Goal: Task Accomplishment & Management: Manage account settings

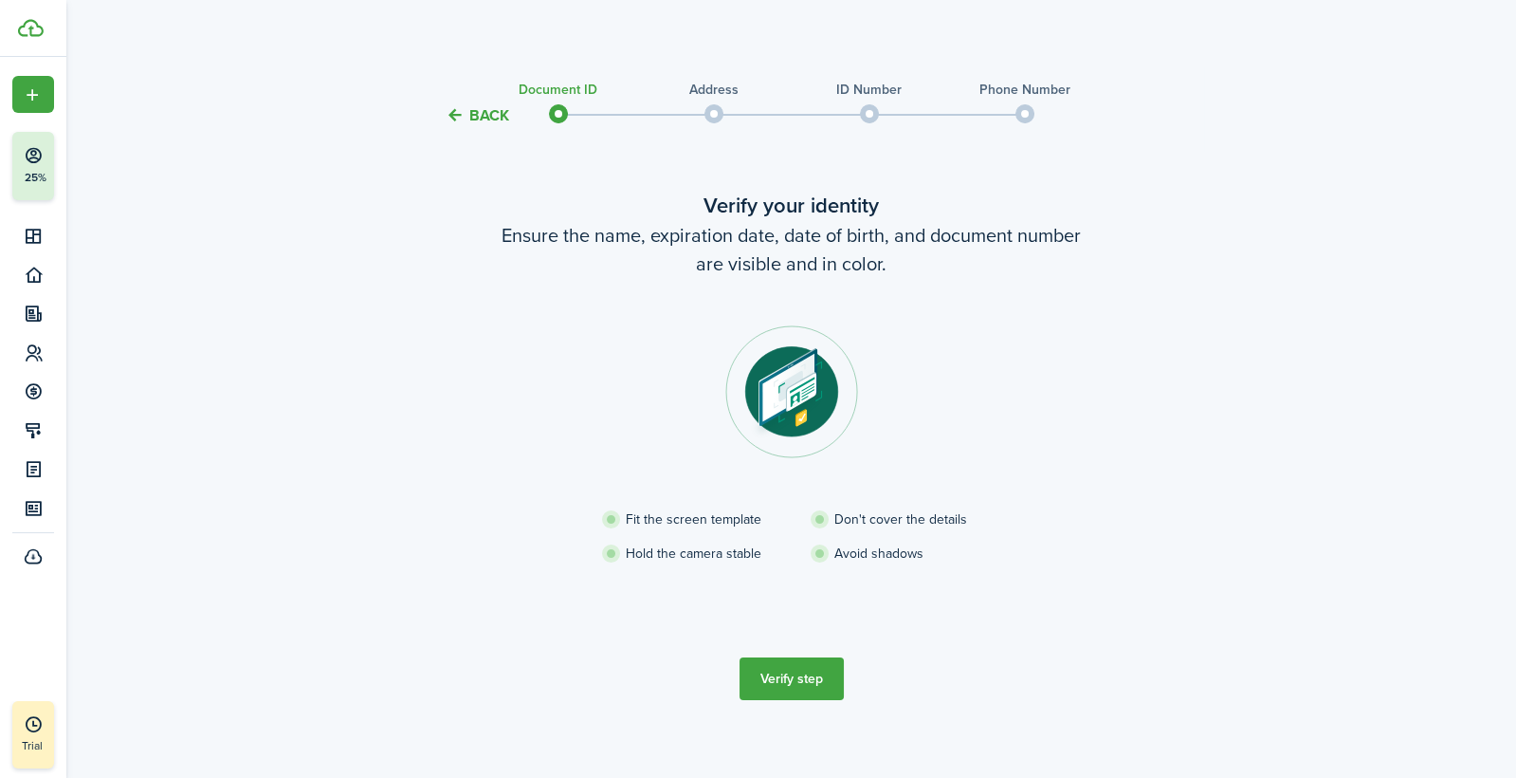
click at [811, 678] on button "Verify step" at bounding box center [792, 678] width 104 height 43
click at [801, 675] on button "Verify step" at bounding box center [792, 678] width 104 height 43
click at [789, 688] on button "Verify step" at bounding box center [792, 678] width 104 height 43
click at [711, 105] on span at bounding box center [714, 114] width 28 height 28
click at [414, 106] on tc-wizard-header "Back Document ID Address ID Number Phone Number" at bounding box center [791, 108] width 825 height 85
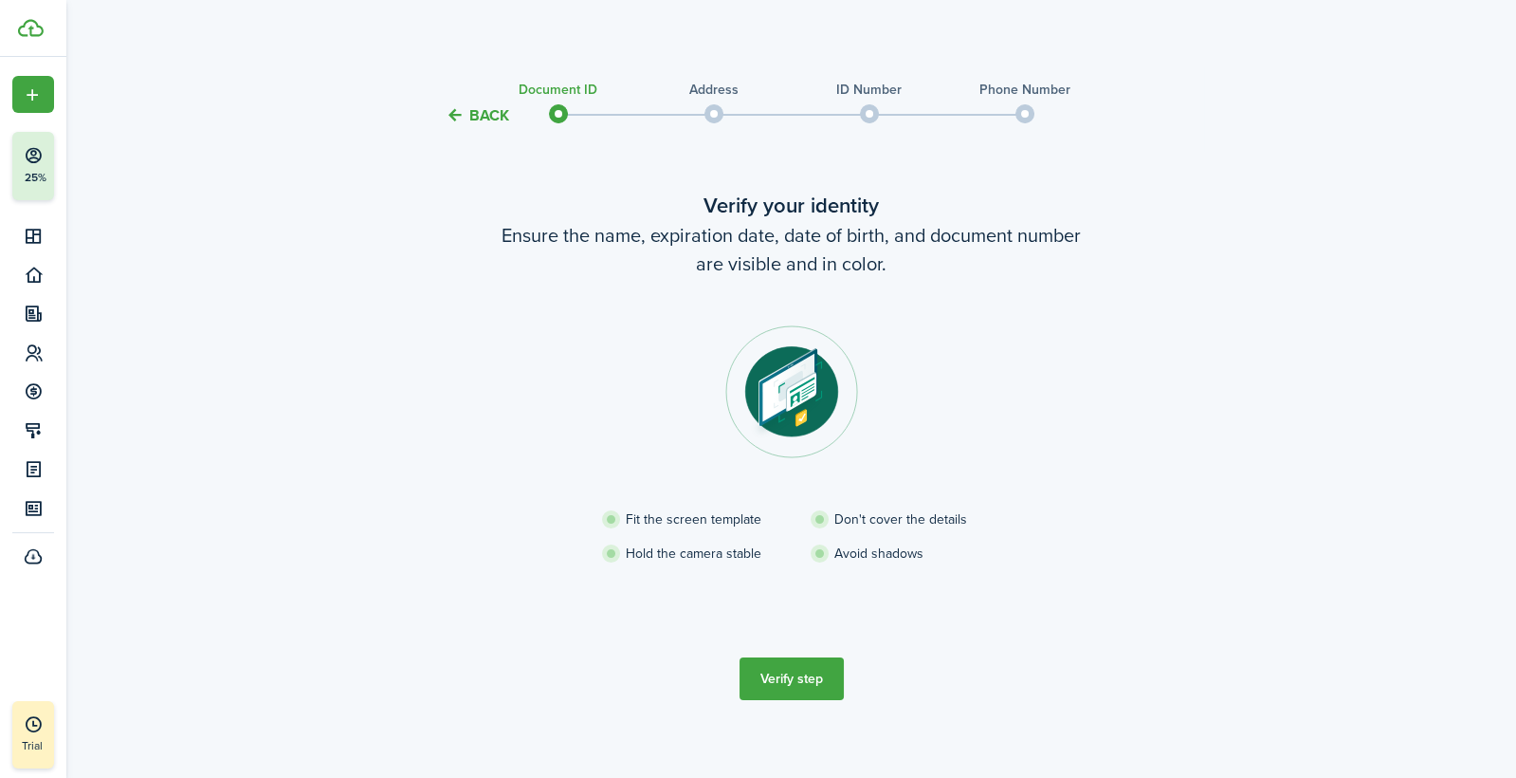
click at [488, 97] on tc-wizard-header "Back Document ID Address ID Number Phone Number" at bounding box center [791, 108] width 825 height 85
click at [492, 111] on button "Back" at bounding box center [478, 115] width 64 height 20
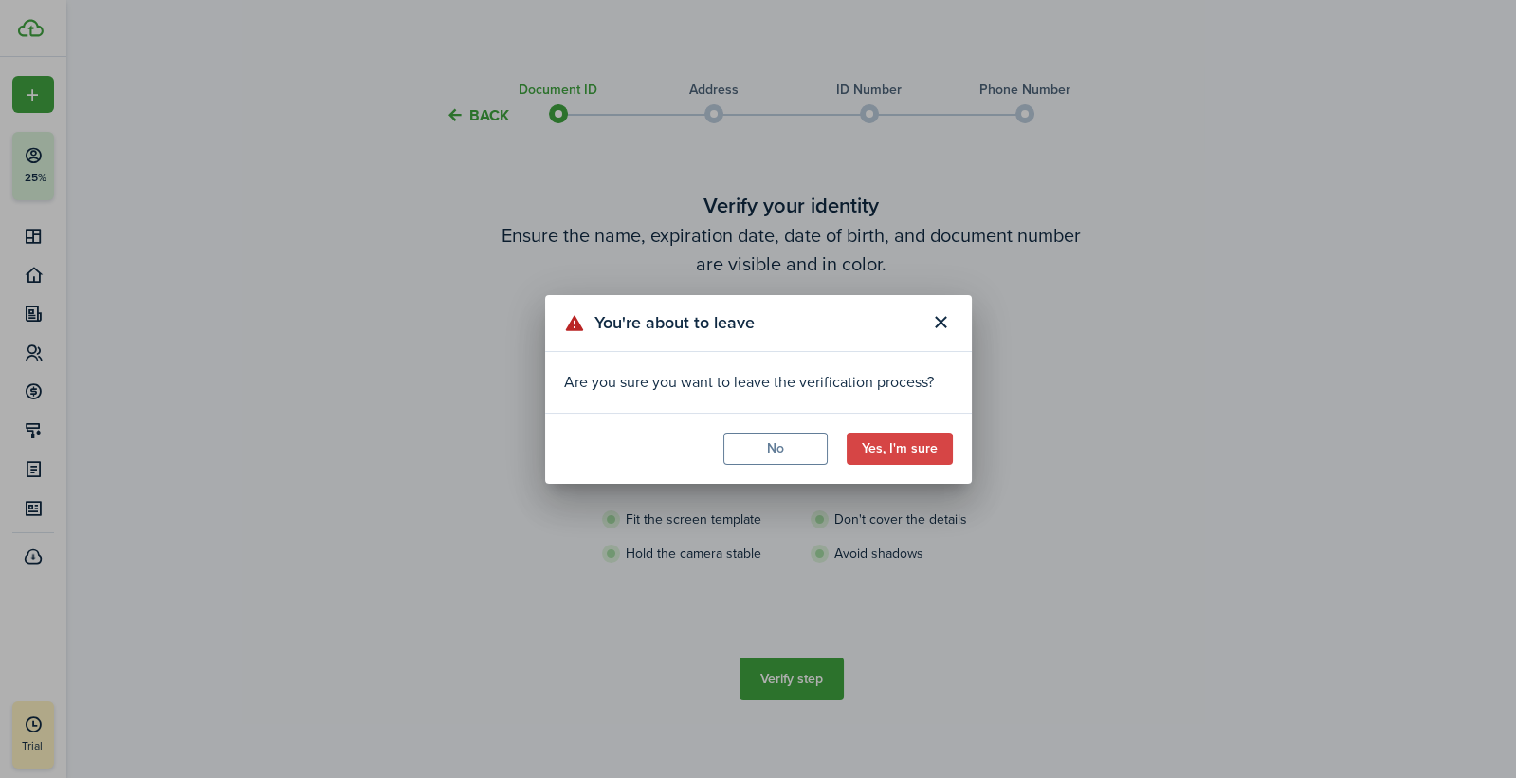
click at [908, 452] on button "Yes, I'm sure" at bounding box center [900, 448] width 106 height 32
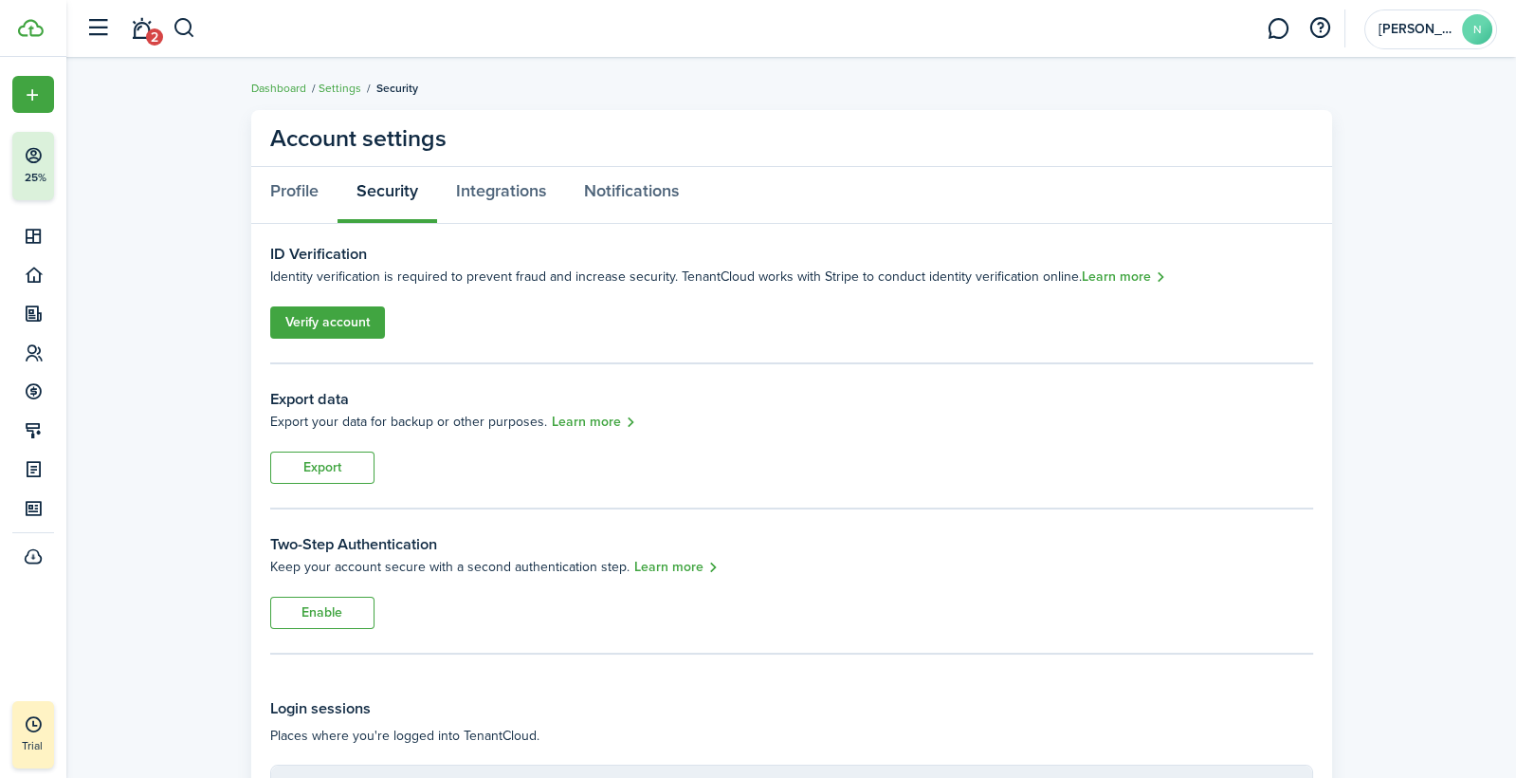
click at [312, 316] on link "Verify account" at bounding box center [327, 322] width 115 height 32
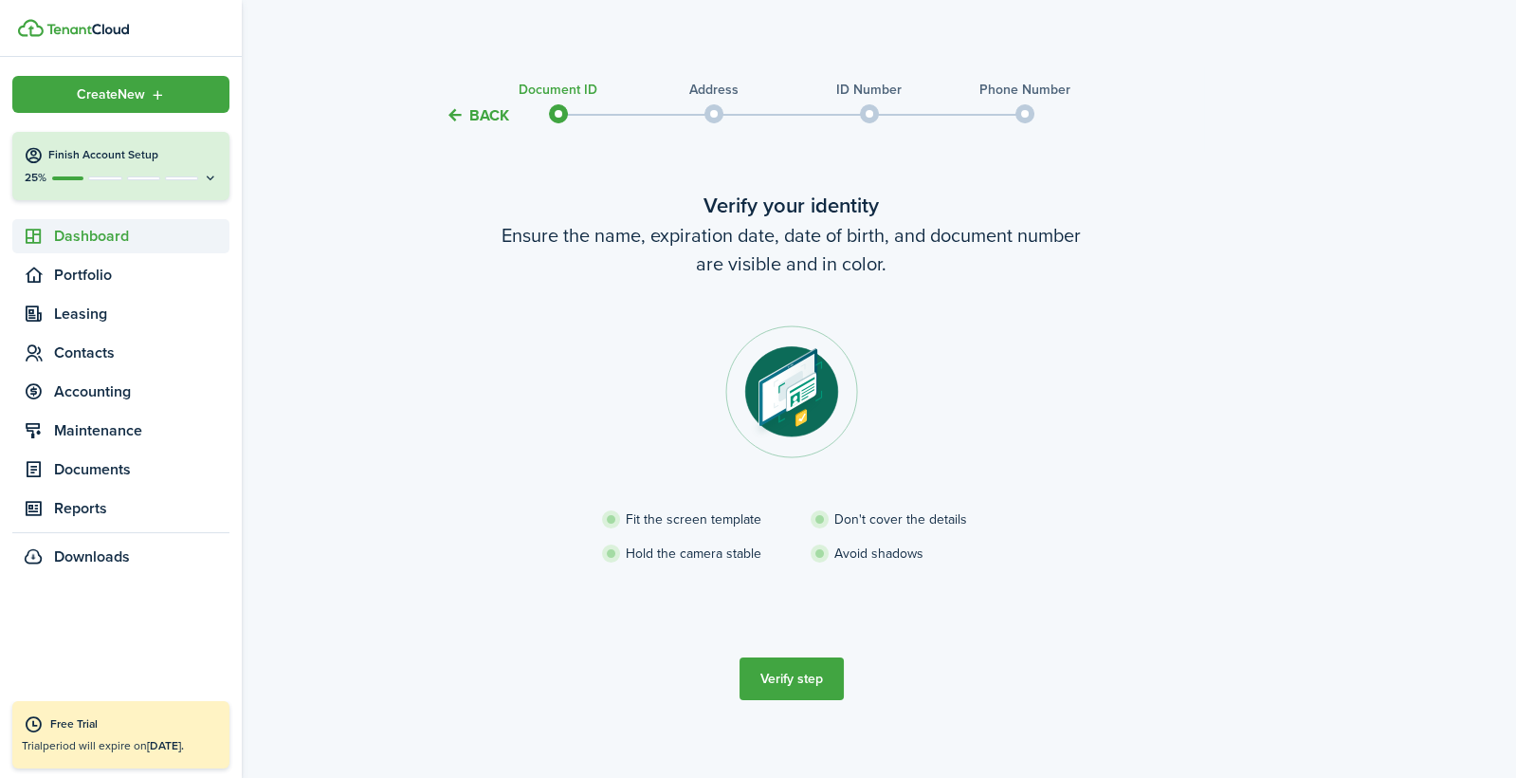
click at [92, 239] on span "Dashboard" at bounding box center [141, 236] width 175 height 23
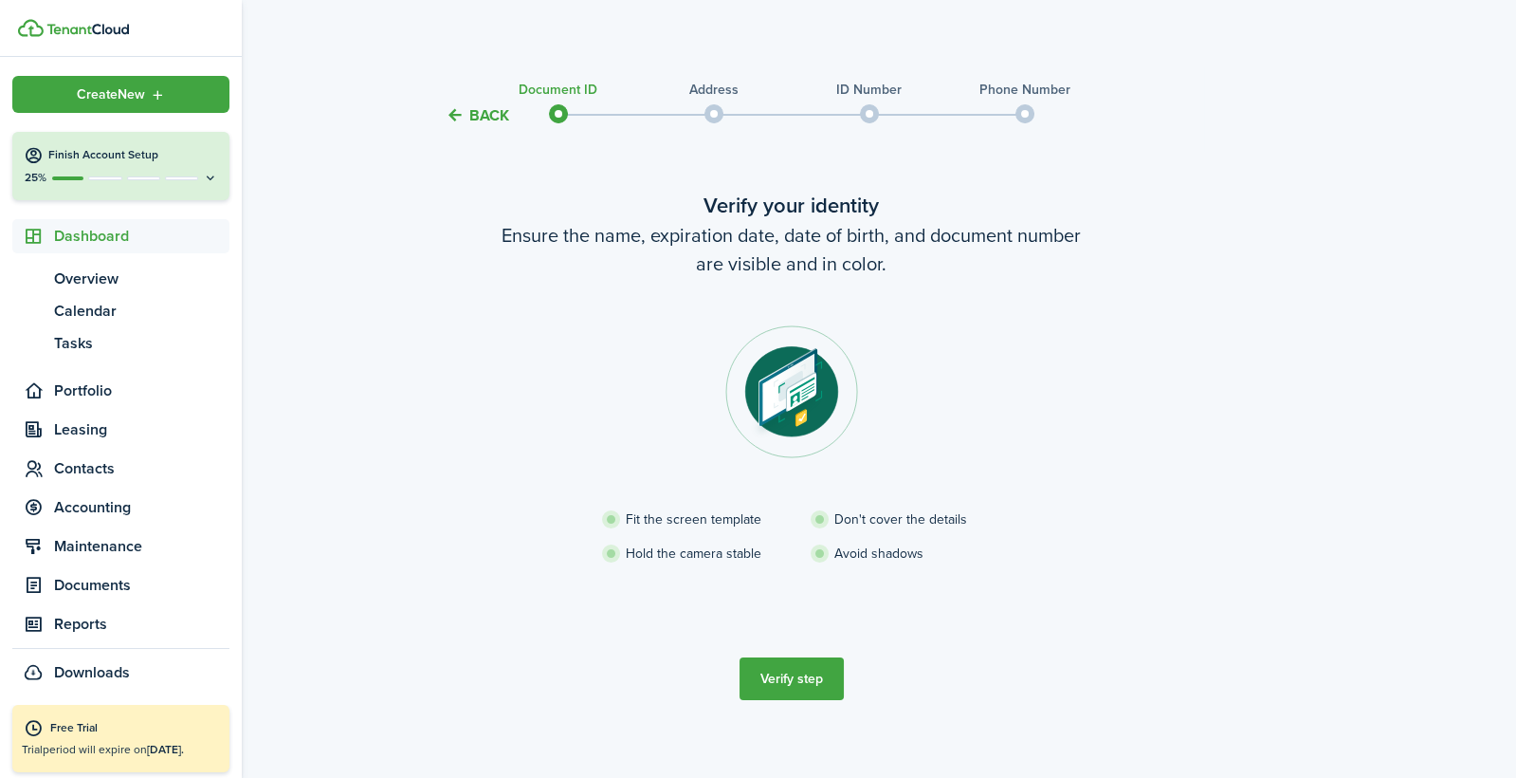
click at [70, 37] on sidebar-logo at bounding box center [121, 28] width 242 height 57
click at [64, 29] on img at bounding box center [87, 29] width 83 height 11
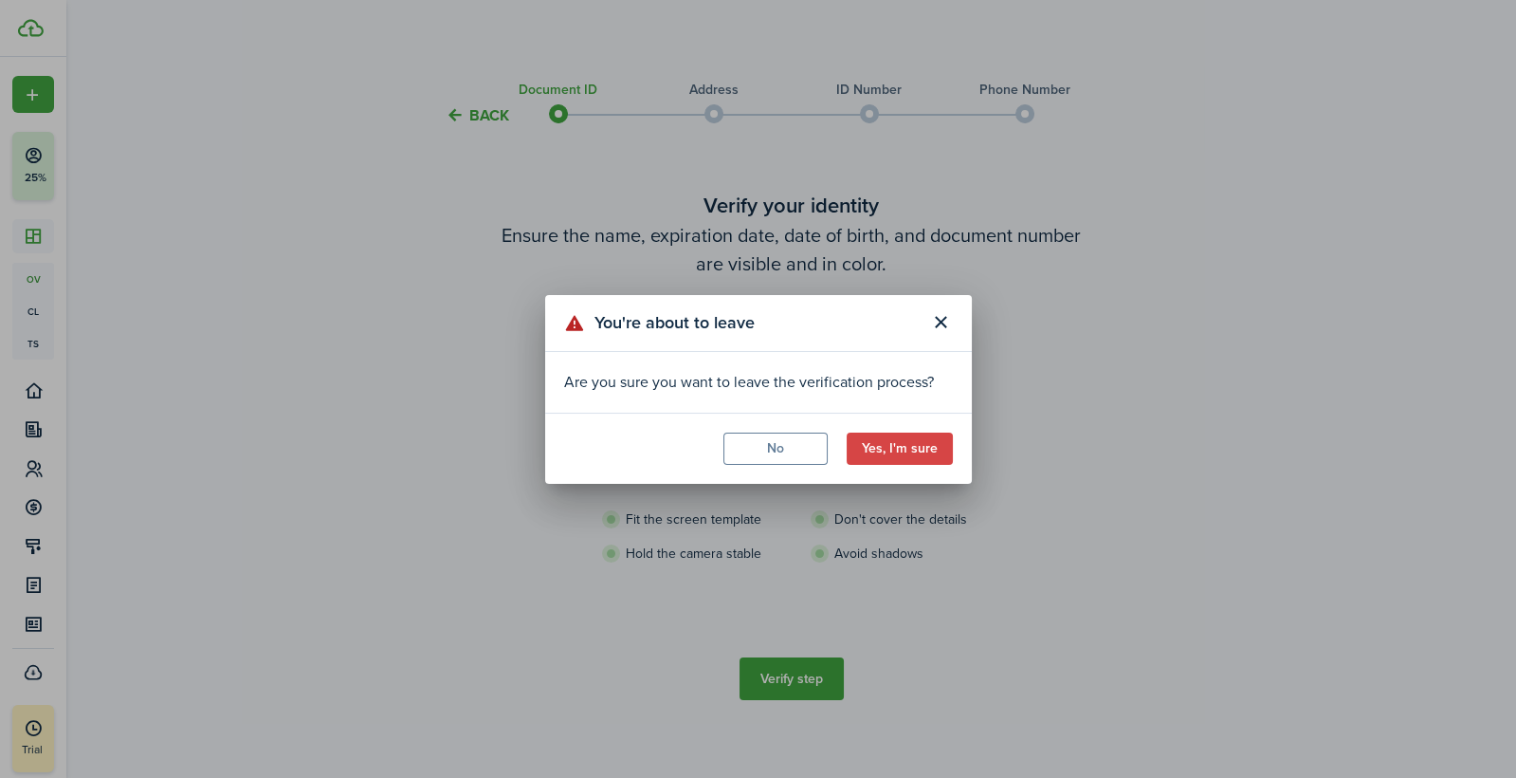
click at [887, 429] on modal-footer "No Yes, I'm sure" at bounding box center [758, 448] width 427 height 71
click at [887, 441] on button "Yes, I'm sure" at bounding box center [900, 448] width 106 height 32
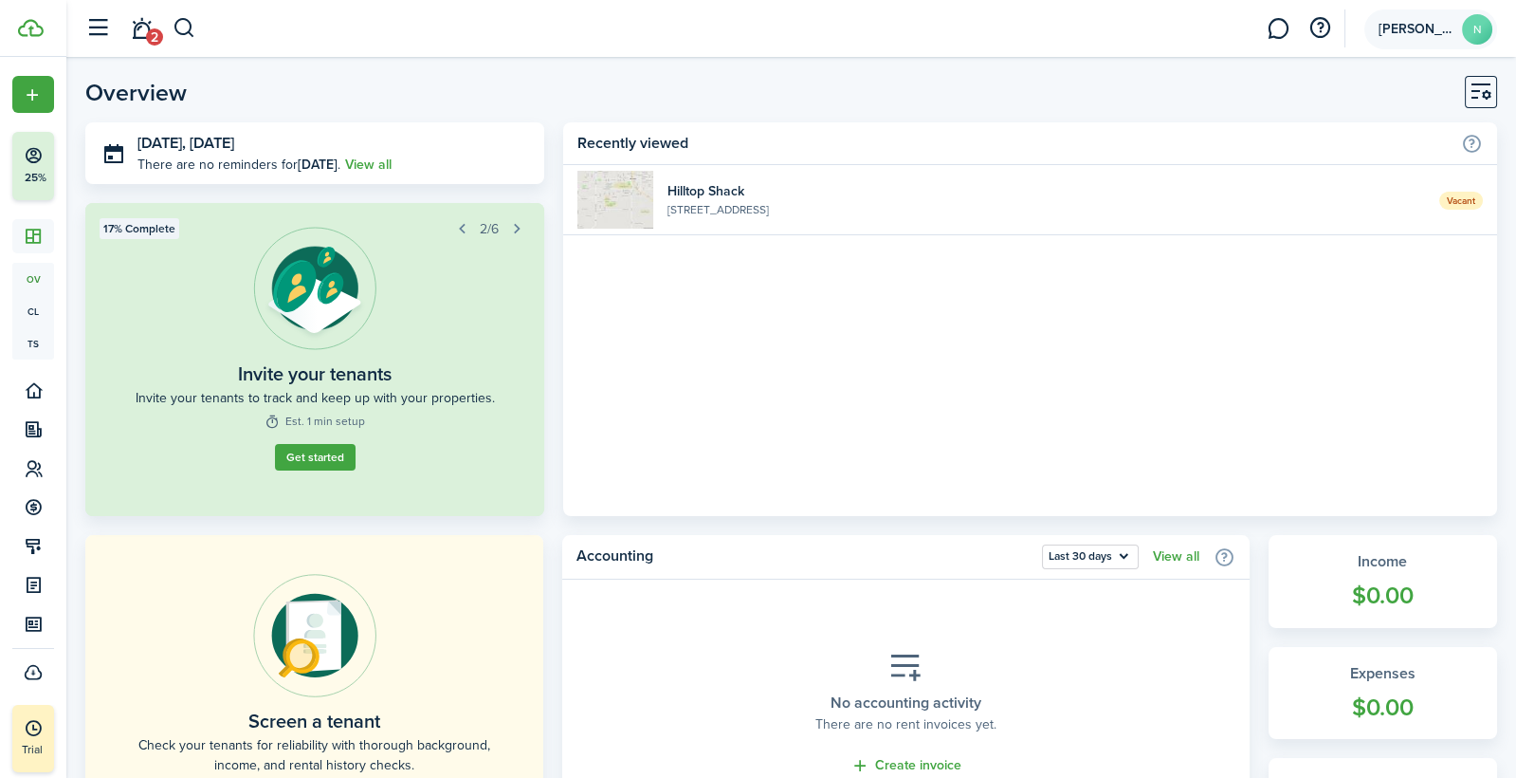
click at [1470, 23] on avatar-text "N" at bounding box center [1477, 29] width 30 height 30
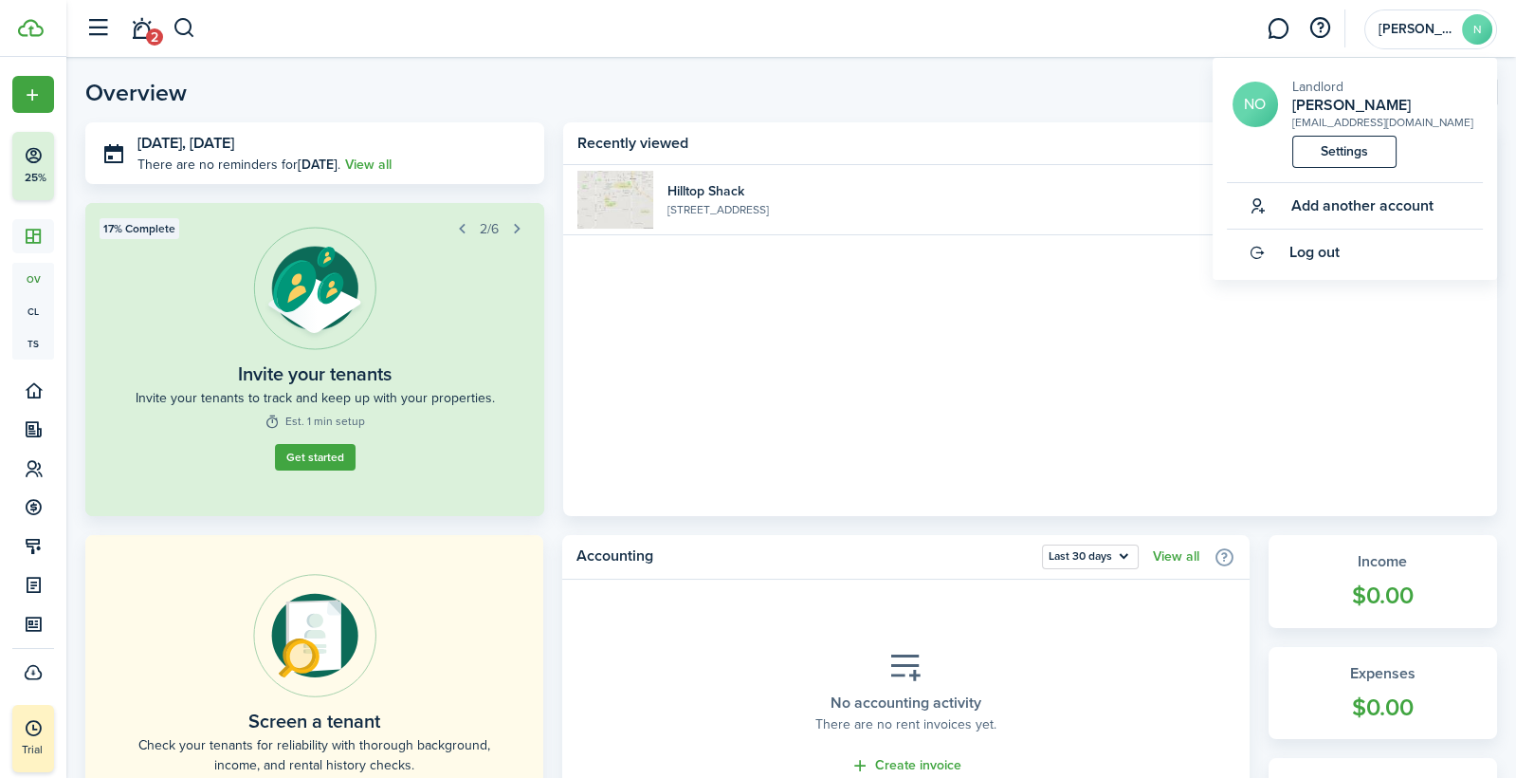
click at [1348, 123] on div "[EMAIL_ADDRESS][DOMAIN_NAME]" at bounding box center [1383, 122] width 181 height 17
copy div "[EMAIL_ADDRESS][DOMAIN_NAME] Settings"
click at [1346, 246] on link "Log out" at bounding box center [1355, 252] width 256 height 46
